Goal: Information Seeking & Learning: Check status

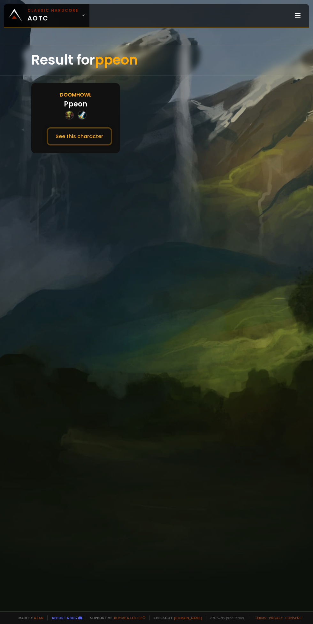
click at [84, 143] on button "See this character" at bounding box center [80, 136] width 66 height 18
click at [89, 134] on button "See this character" at bounding box center [80, 136] width 66 height 18
